Goal: Information Seeking & Learning: Find specific fact

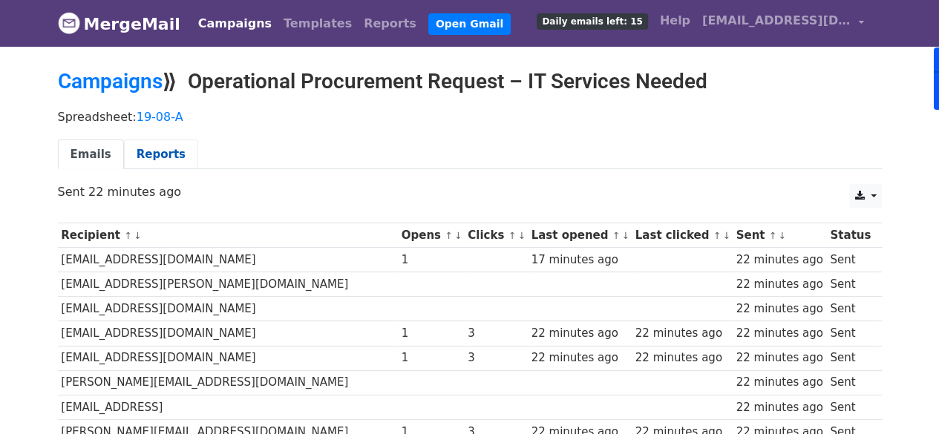
click at [159, 151] on link "Reports" at bounding box center [161, 155] width 74 height 30
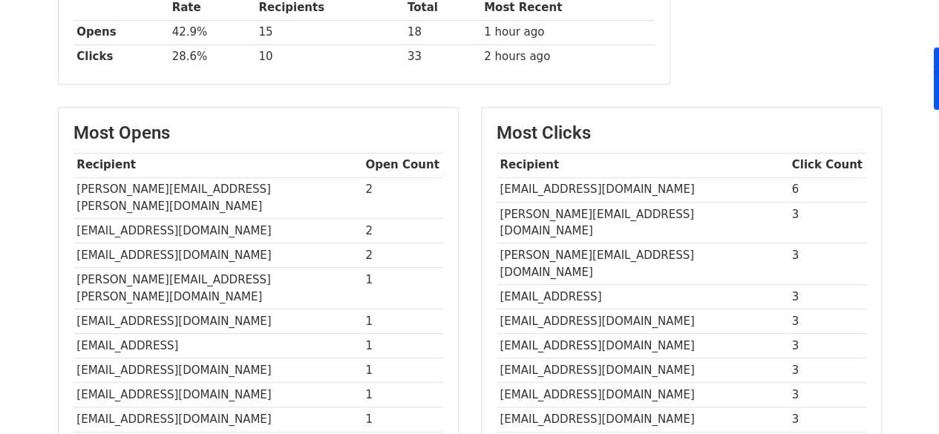
scroll to position [272, 0]
click at [571, 189] on td "[EMAIL_ADDRESS][DOMAIN_NAME]" at bounding box center [642, 190] width 292 height 24
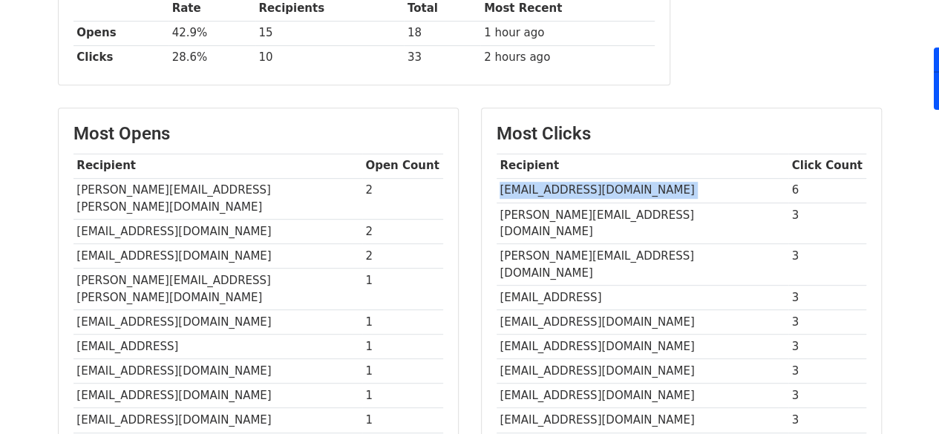
click at [541, 183] on td "[EMAIL_ADDRESS][DOMAIN_NAME]" at bounding box center [642, 190] width 292 height 24
drag, startPoint x: 541, startPoint y: 183, endPoint x: 528, endPoint y: 183, distance: 12.6
click at [528, 183] on td "[EMAIL_ADDRESS][DOMAIN_NAME]" at bounding box center [642, 190] width 292 height 24
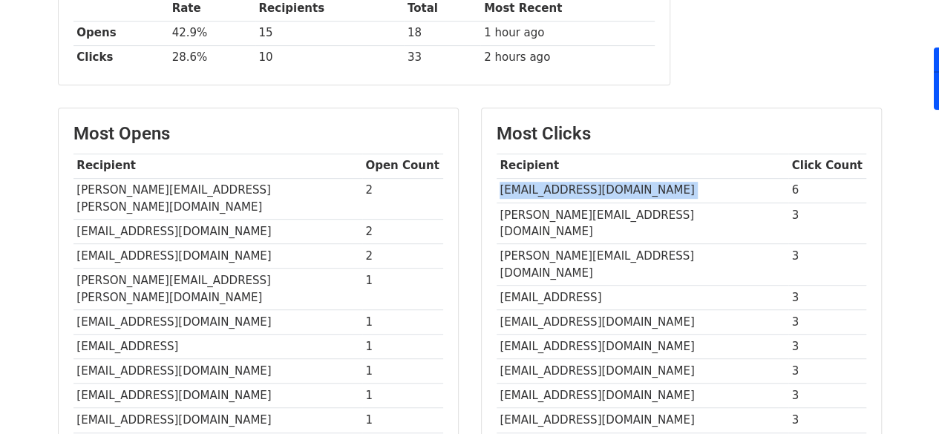
copy tr "[EMAIL_ADDRESS][DOMAIN_NAME]"
